Goal: Navigation & Orientation: Find specific page/section

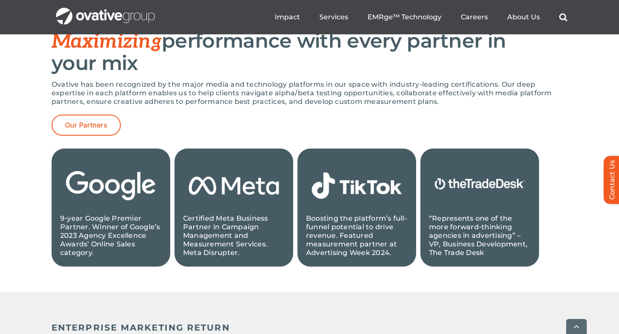
scroll to position [876, 0]
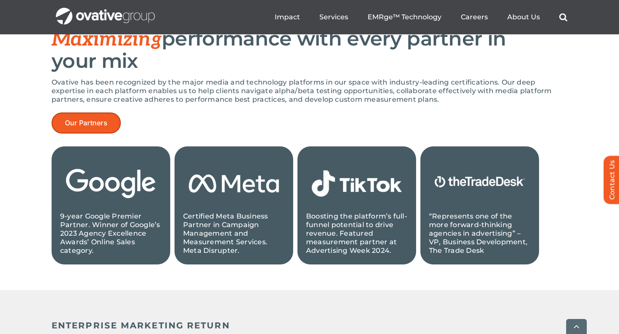
click at [102, 119] on span "Our Partners" at bounding box center [86, 123] width 43 height 8
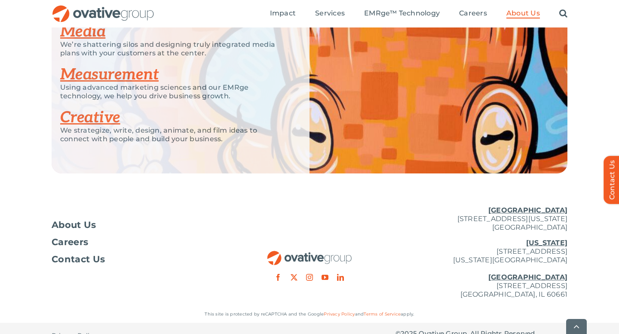
scroll to position [1919, 0]
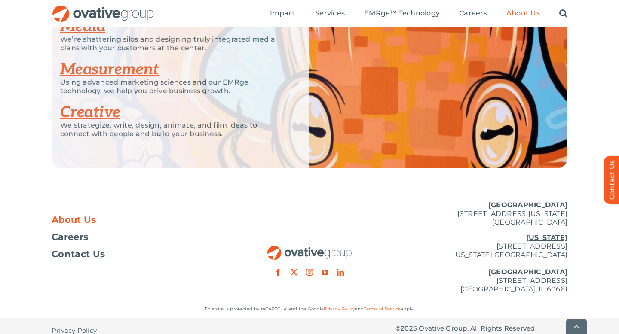
click at [70, 216] on span "About Us" at bounding box center [74, 220] width 45 height 9
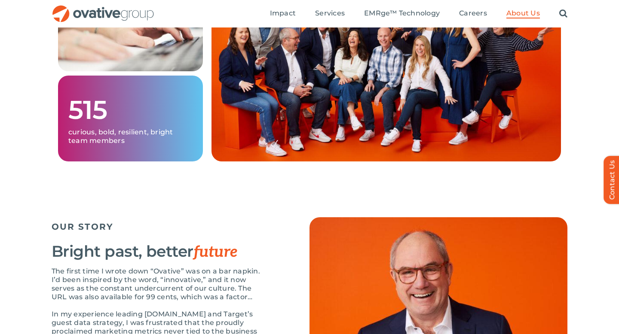
scroll to position [598, 0]
